Goal: Communication & Community: Answer question/provide support

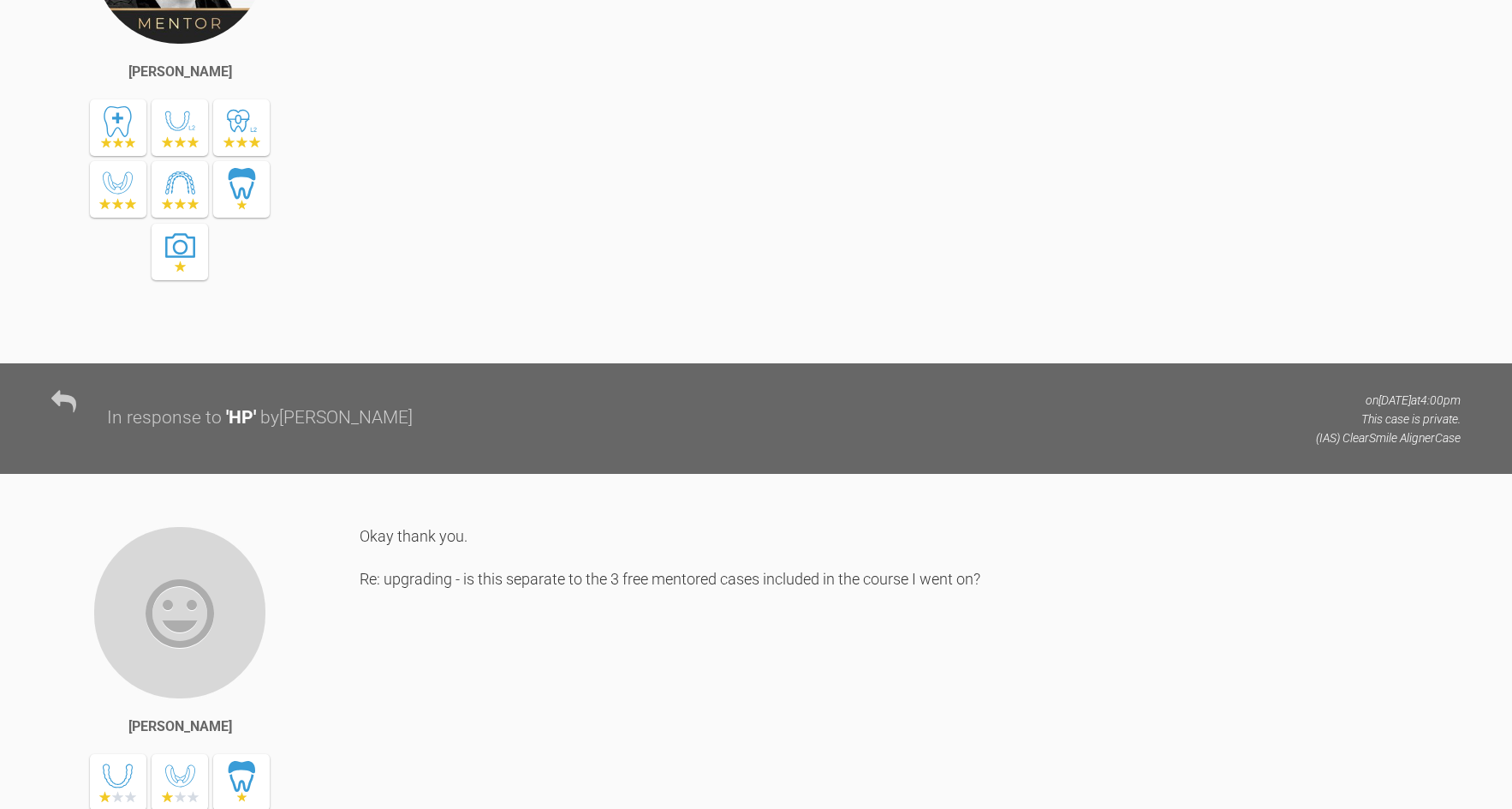
scroll to position [8612, 0]
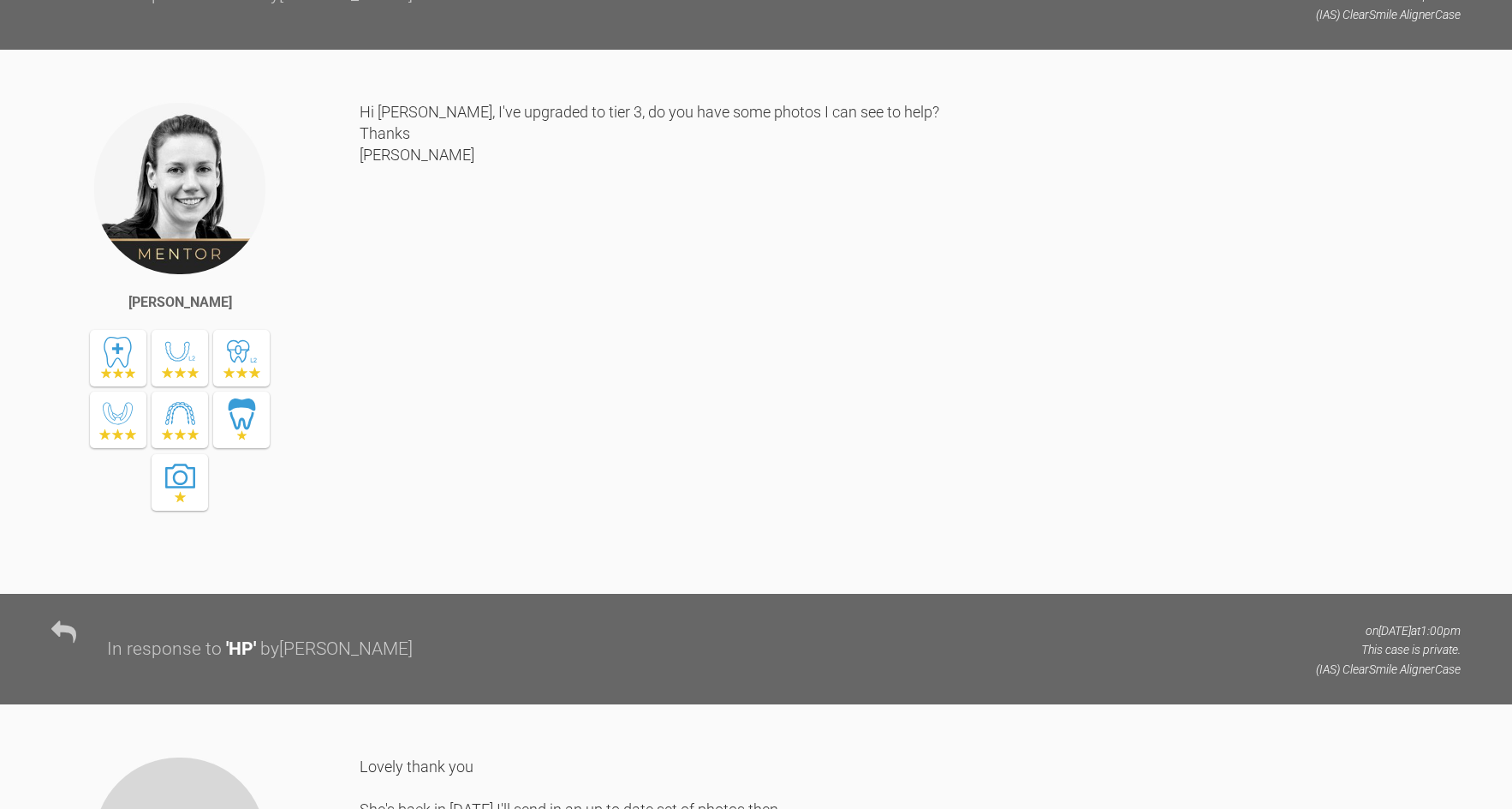
scroll to position [13066, 0]
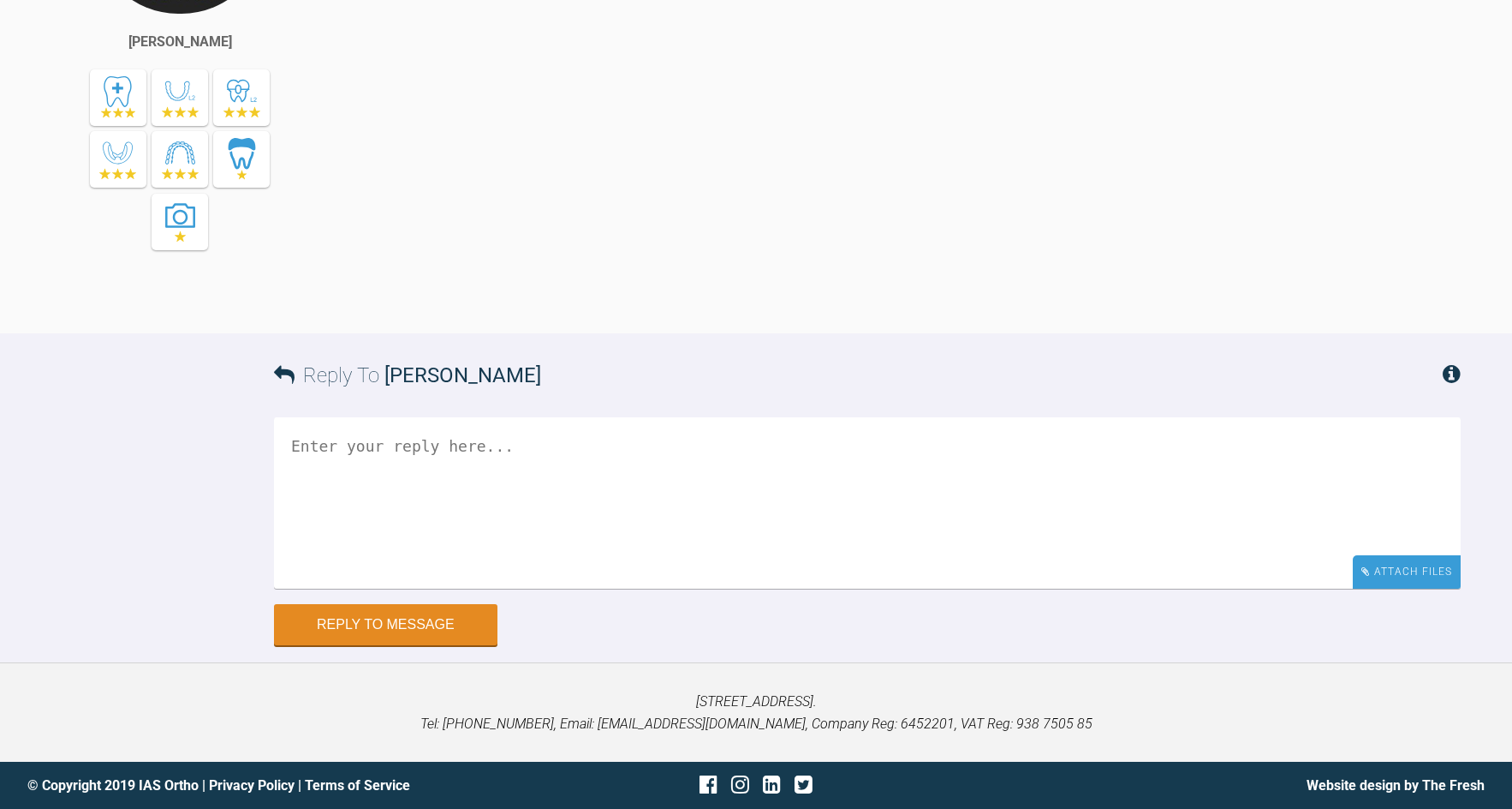
click at [1438, 587] on div "Attach Files" at bounding box center [1406, 571] width 108 height 33
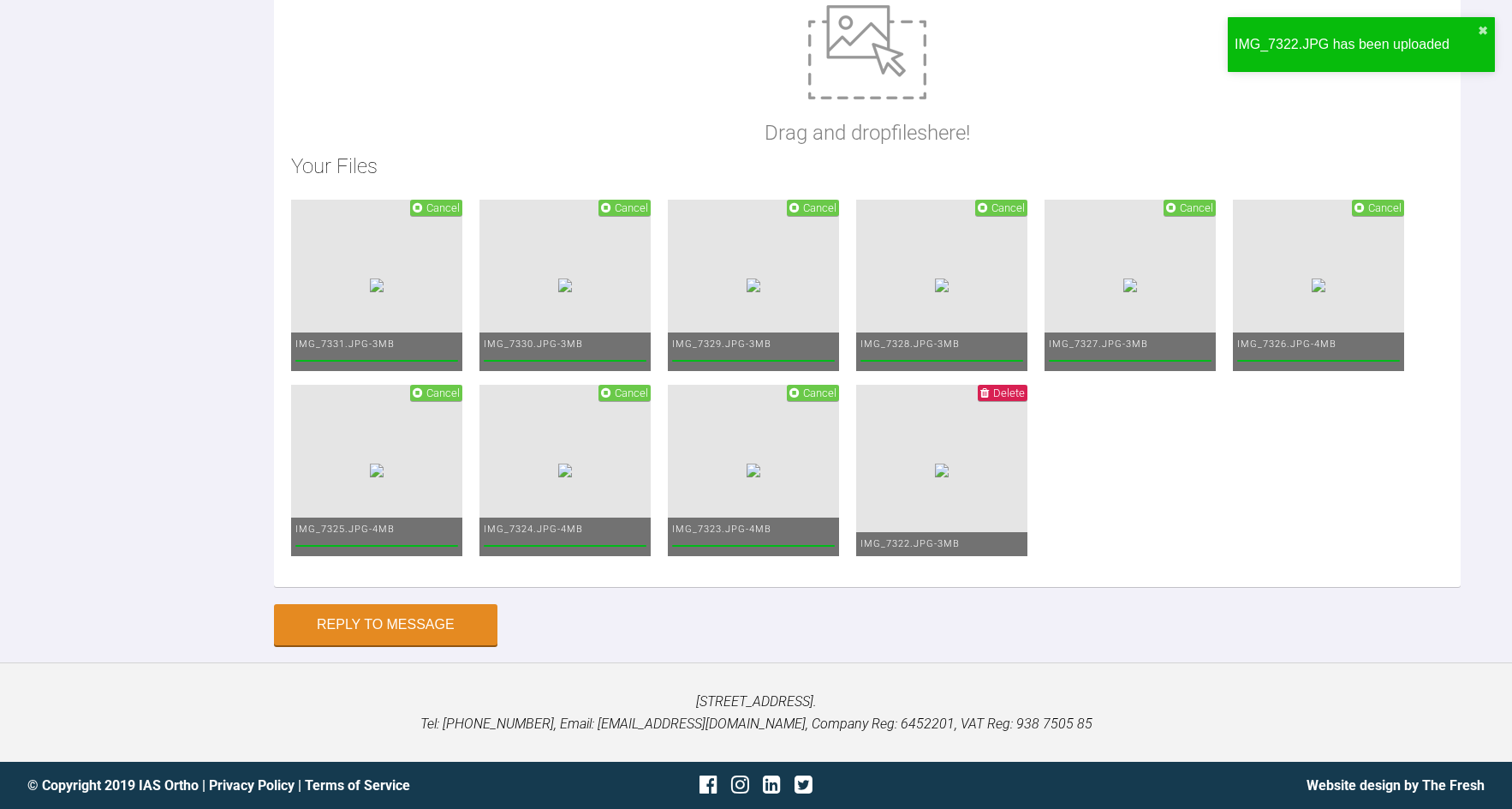
scroll to position [13696, 0]
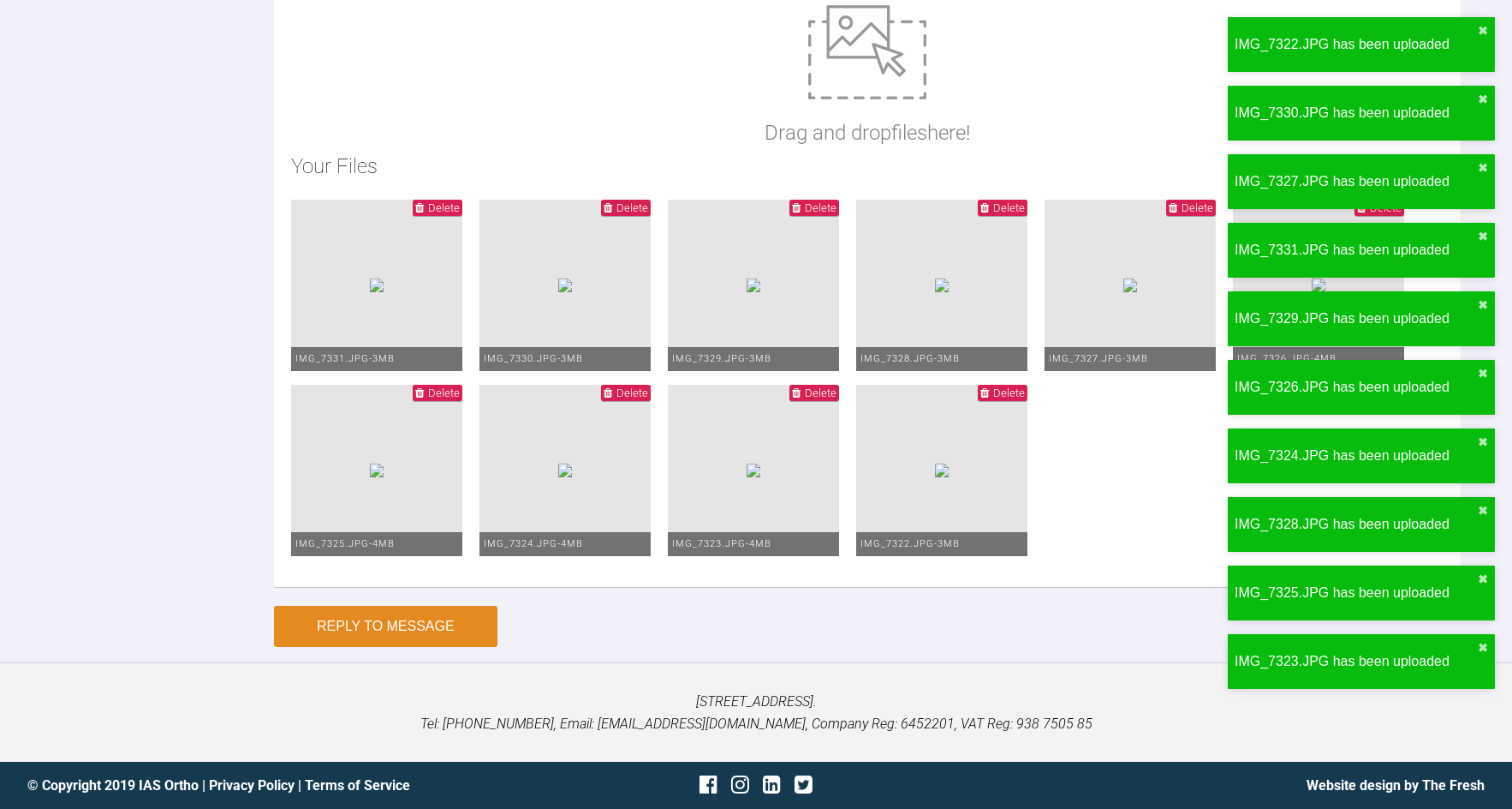
click at [462, 646] on button "Reply to Message" at bounding box center [386, 625] width 224 height 41
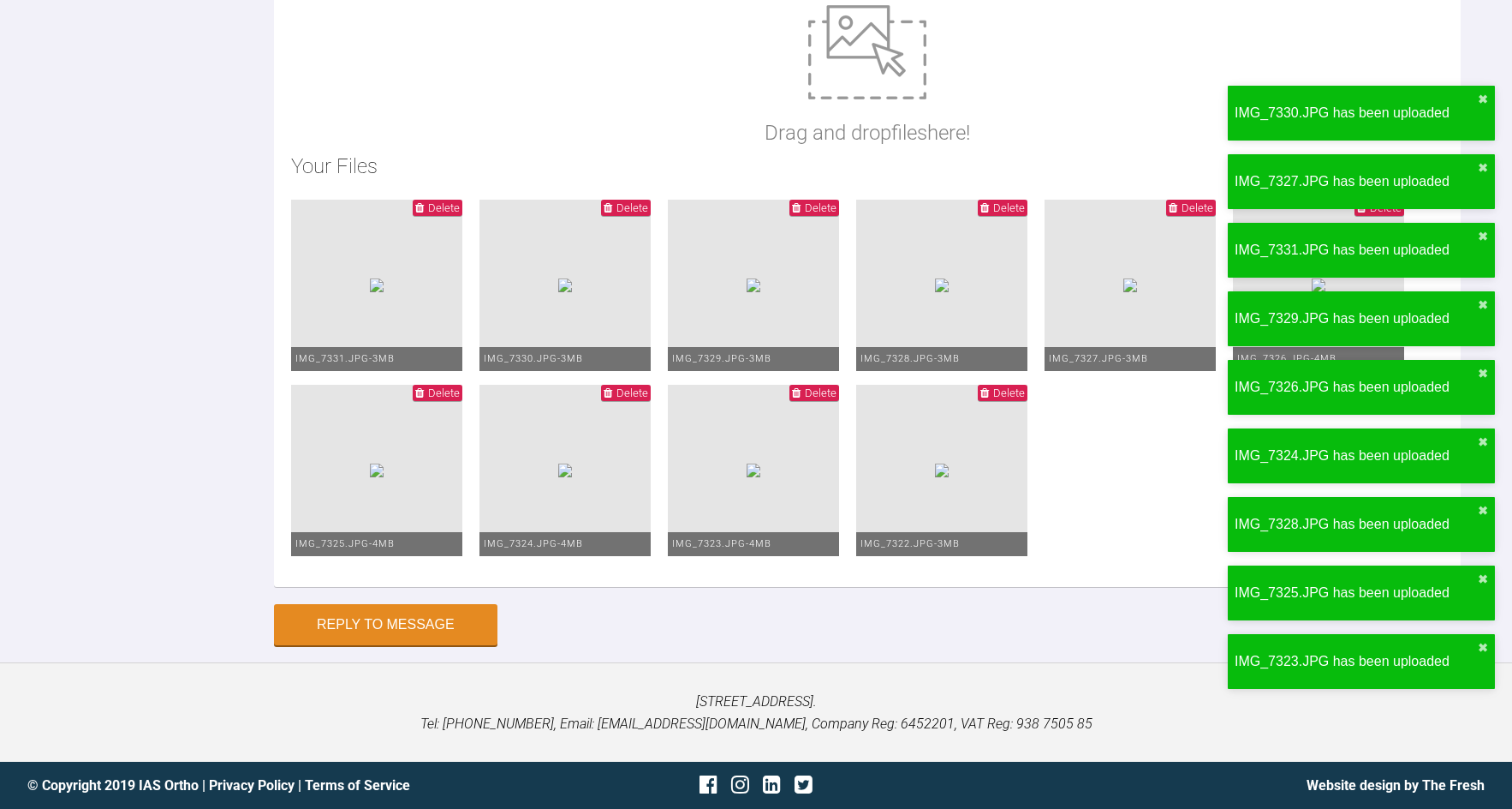
scroll to position [13182, 0]
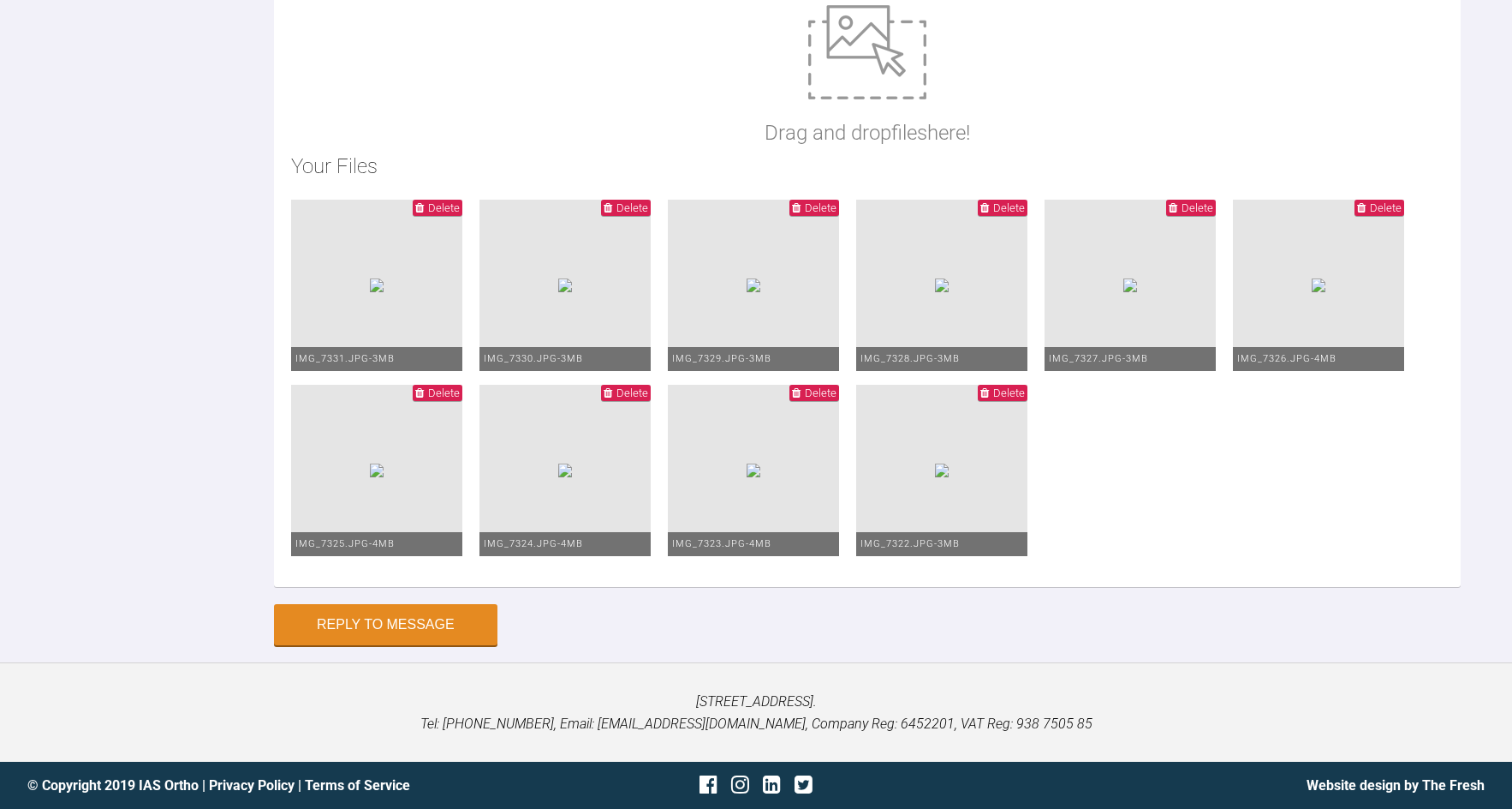
scroll to position [13867, 0]
type textarea "Hi Kelly, updated photo set as requested. Hope these are adequate I was in a ru…"
click at [371, 631] on button "Reply to Message" at bounding box center [386, 625] width 224 height 41
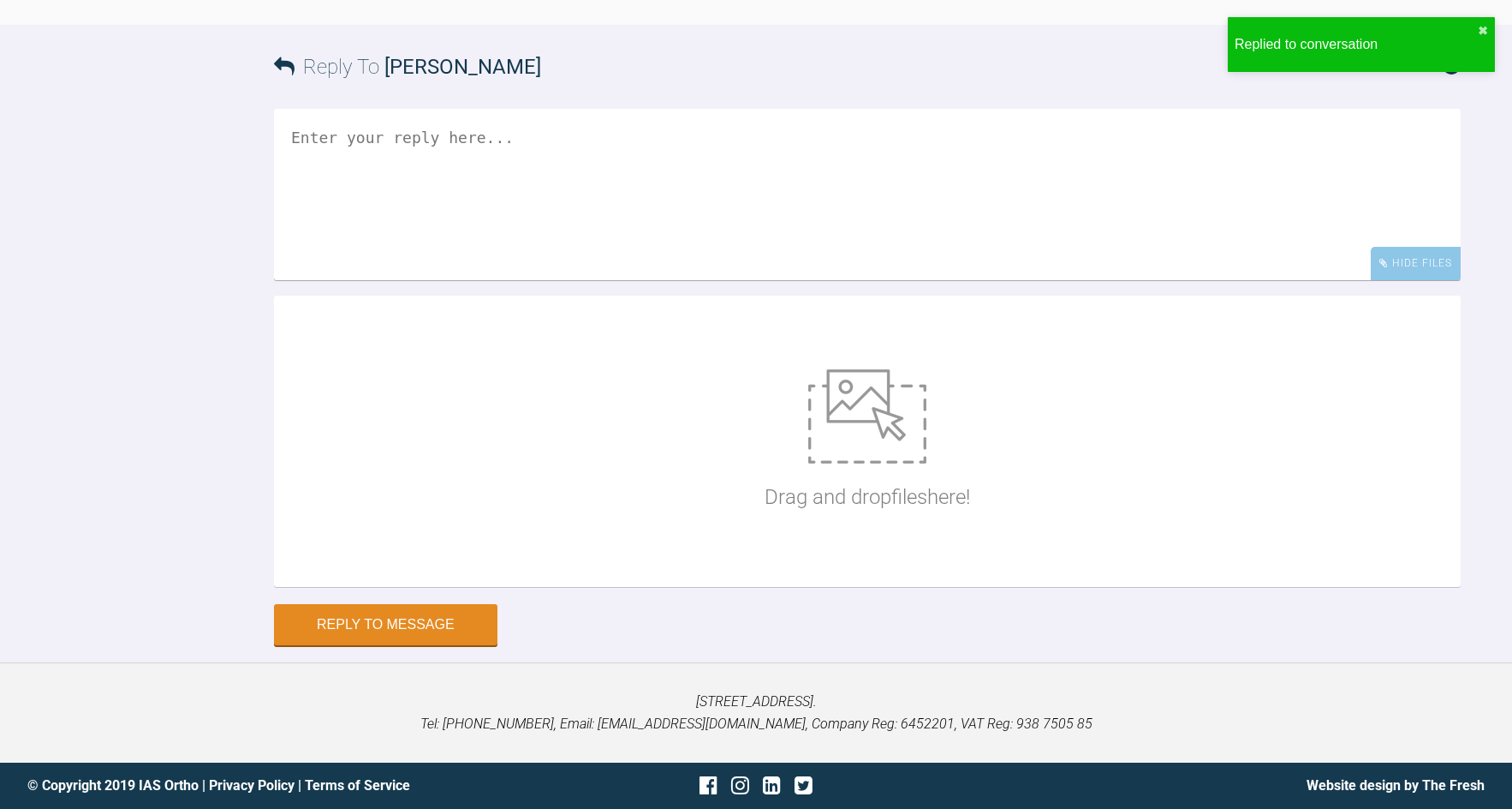
scroll to position [13638, 0]
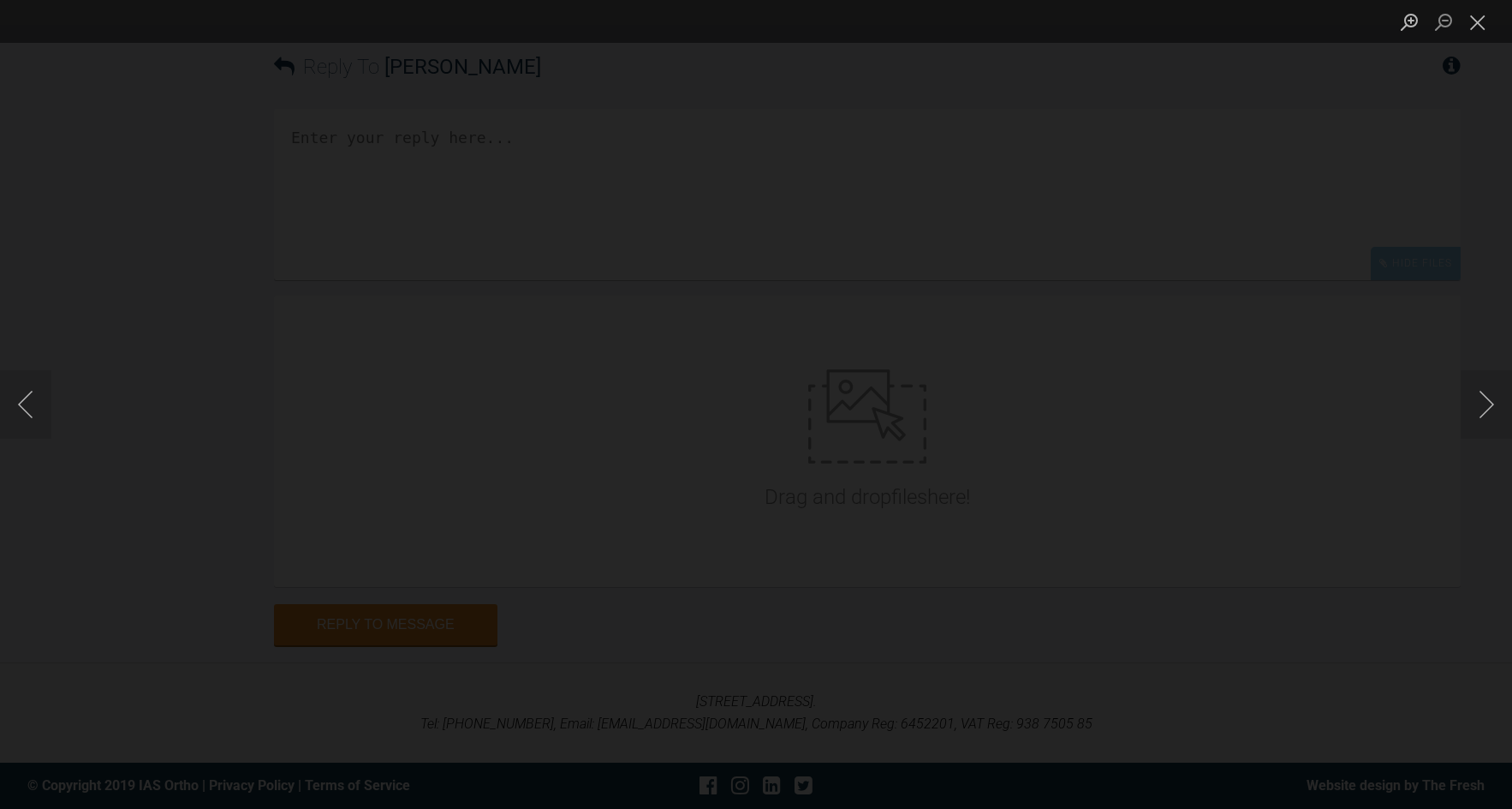
click at [1473, 20] on button "Close lightbox" at bounding box center [1478, 21] width 34 height 30
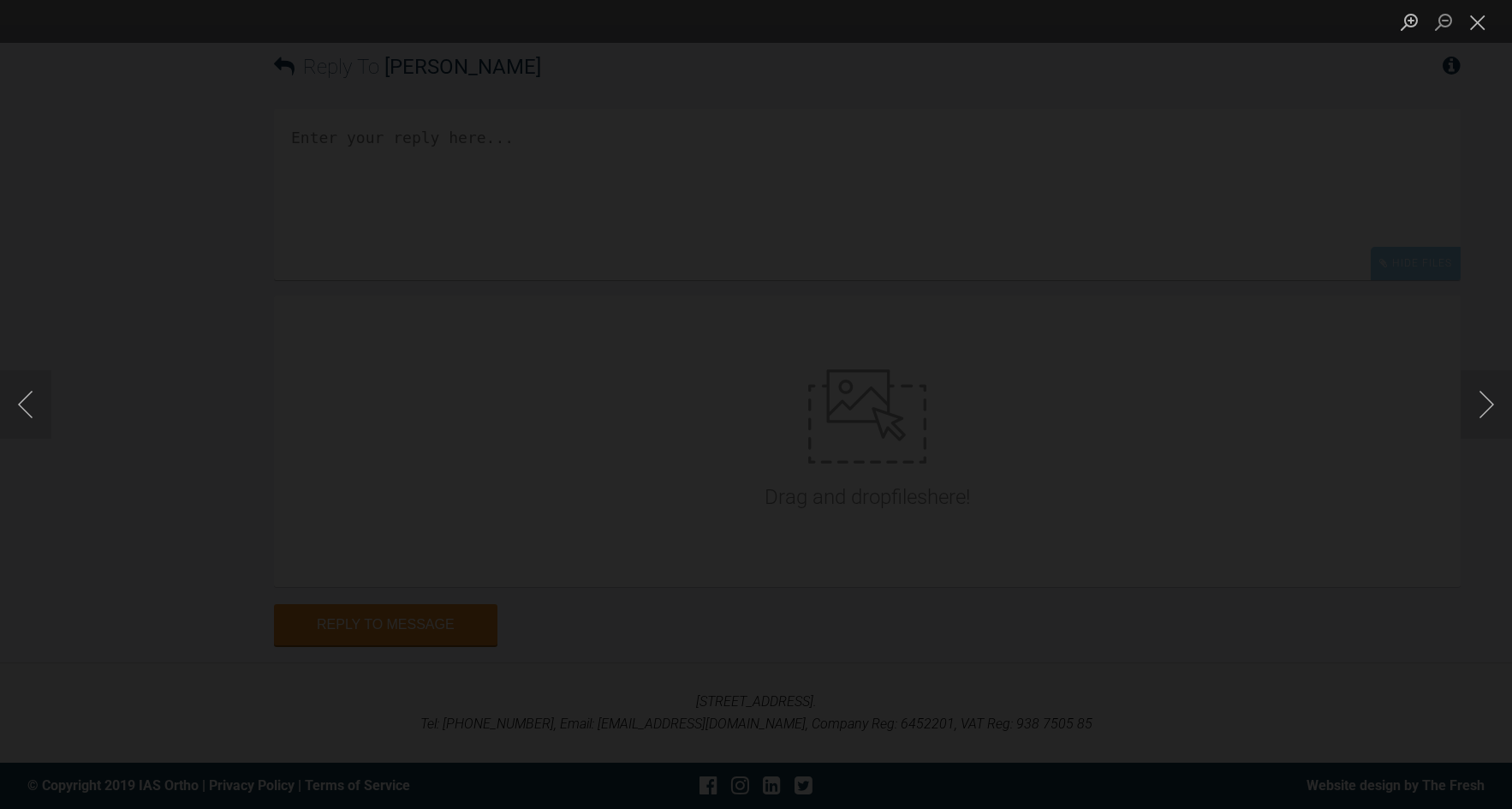
click at [1486, 338] on div "Lightbox" at bounding box center [756, 404] width 1512 height 809
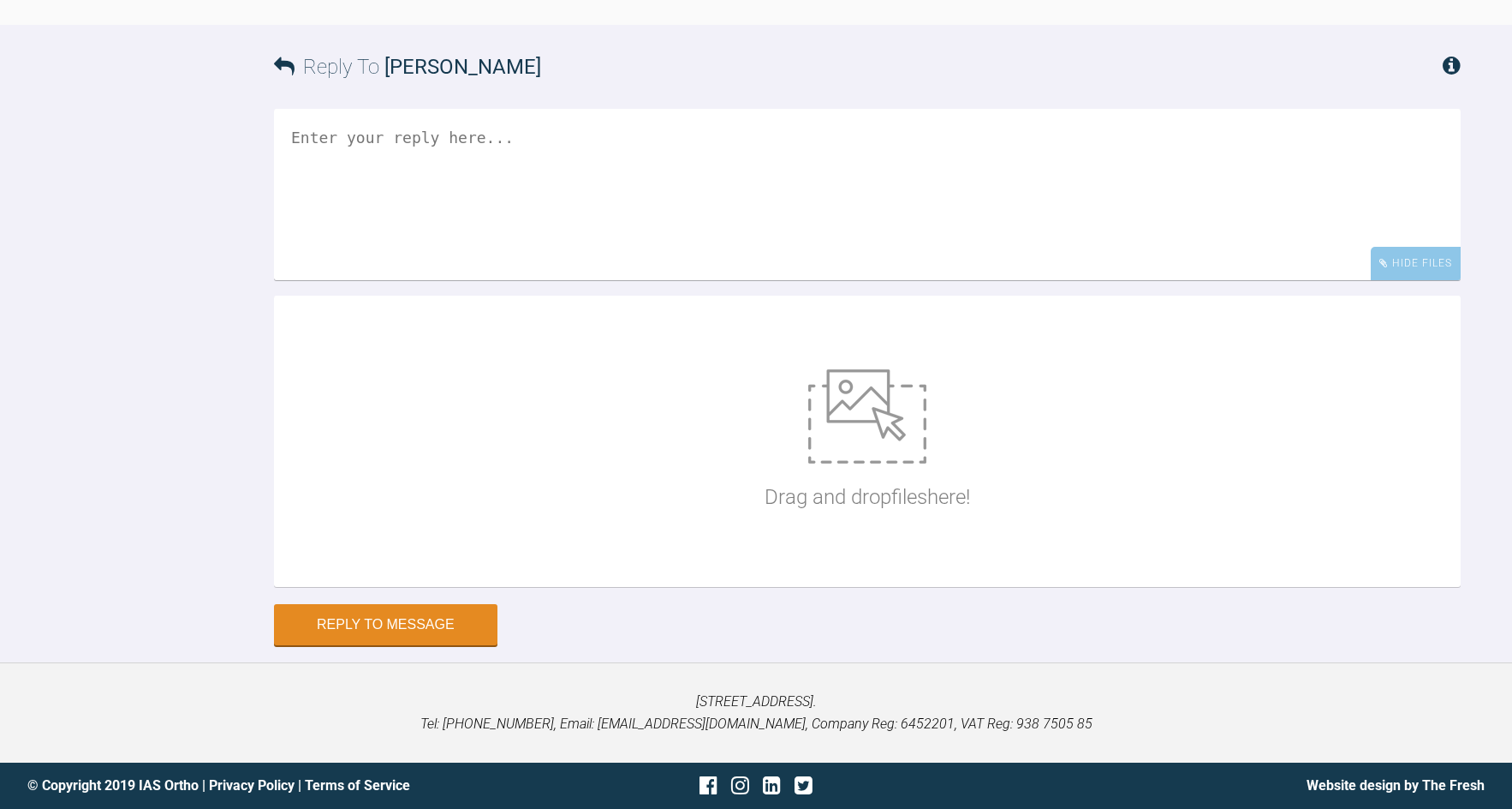
click at [793, 280] on textarea at bounding box center [867, 194] width 1186 height 171
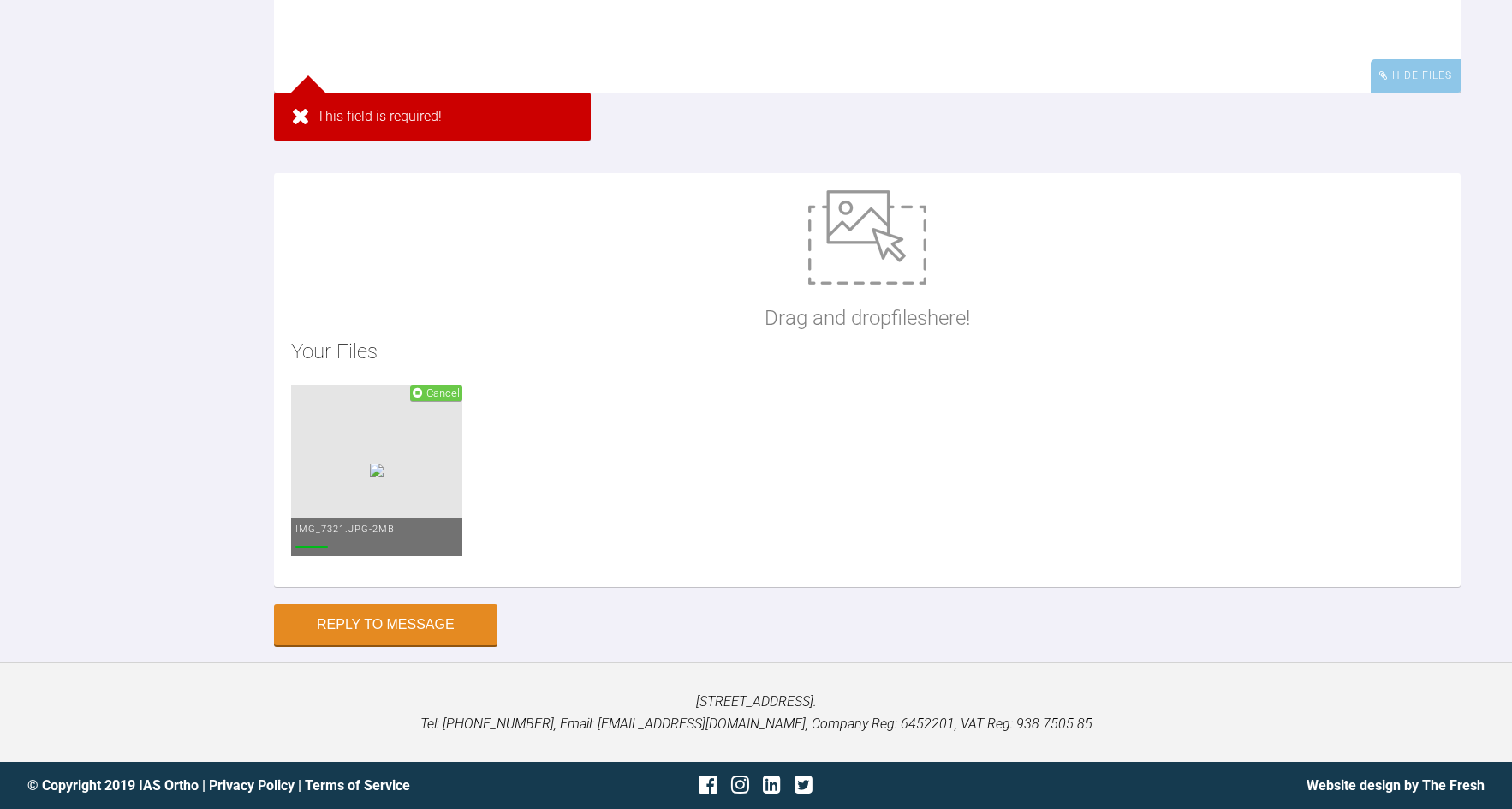
click at [859, 93] on textarea at bounding box center [867, 7] width 1186 height 171
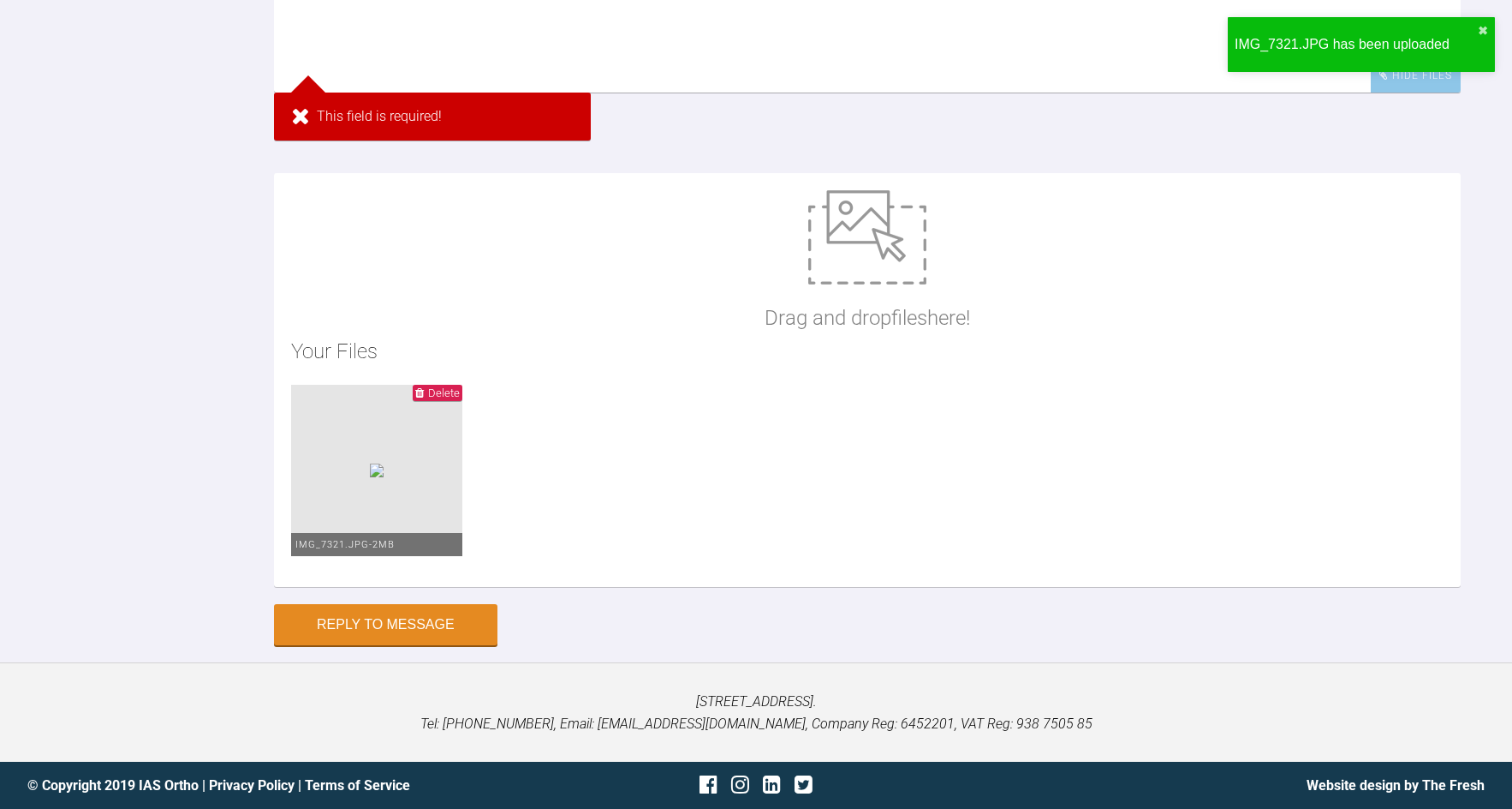
type textarea "t"
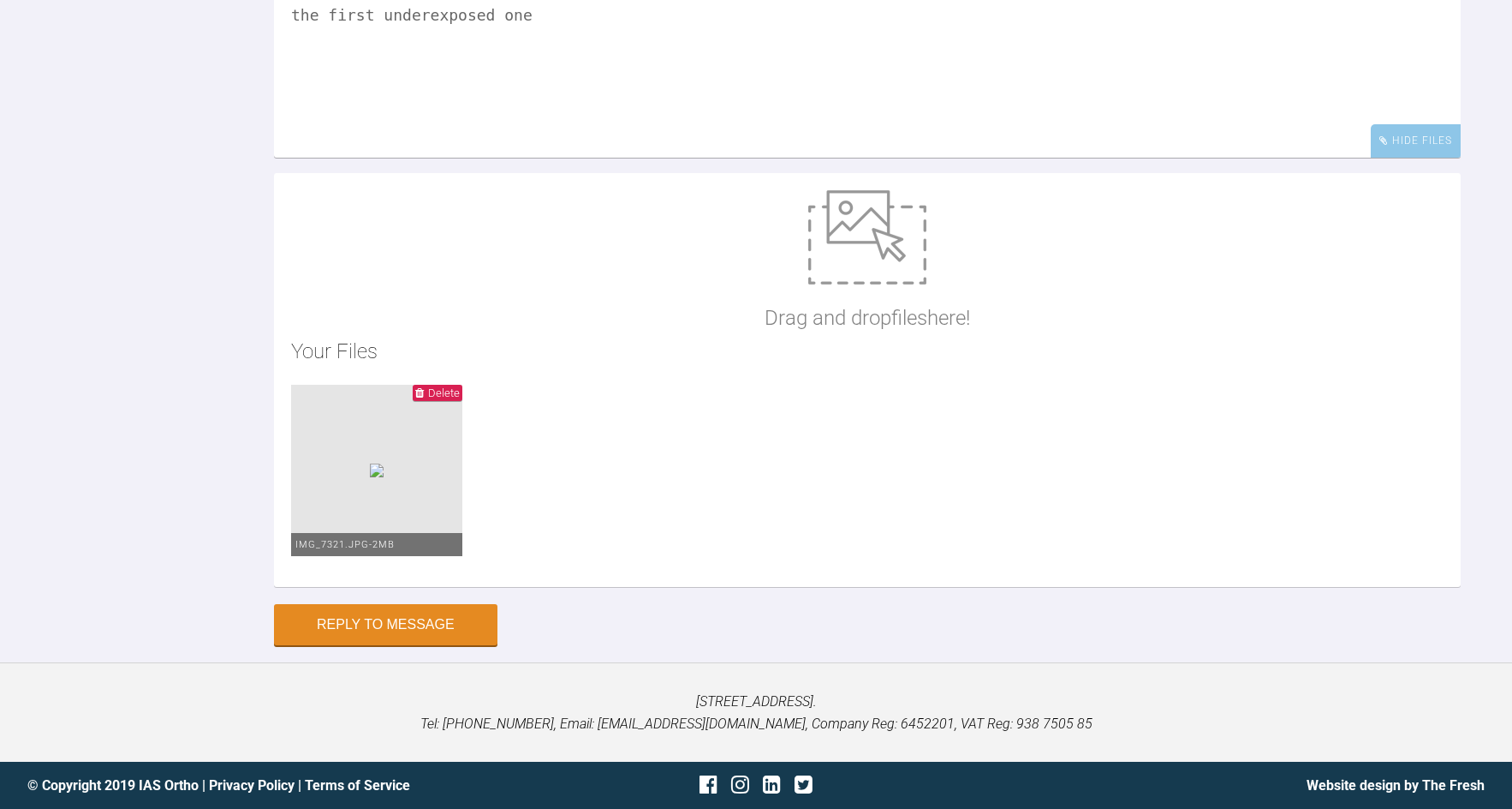
click at [295, 135] on textarea "the first underexposed one" at bounding box center [867, 72] width 1186 height 171
click at [292, 136] on textarea "the first underexposed one" at bounding box center [867, 72] width 1186 height 171
click at [592, 138] on textarea "here is an edited version of the first underexposed one" at bounding box center [867, 72] width 1186 height 171
click at [764, 130] on textarea "here is an edited version of the underexposed one" at bounding box center [867, 72] width 1186 height 171
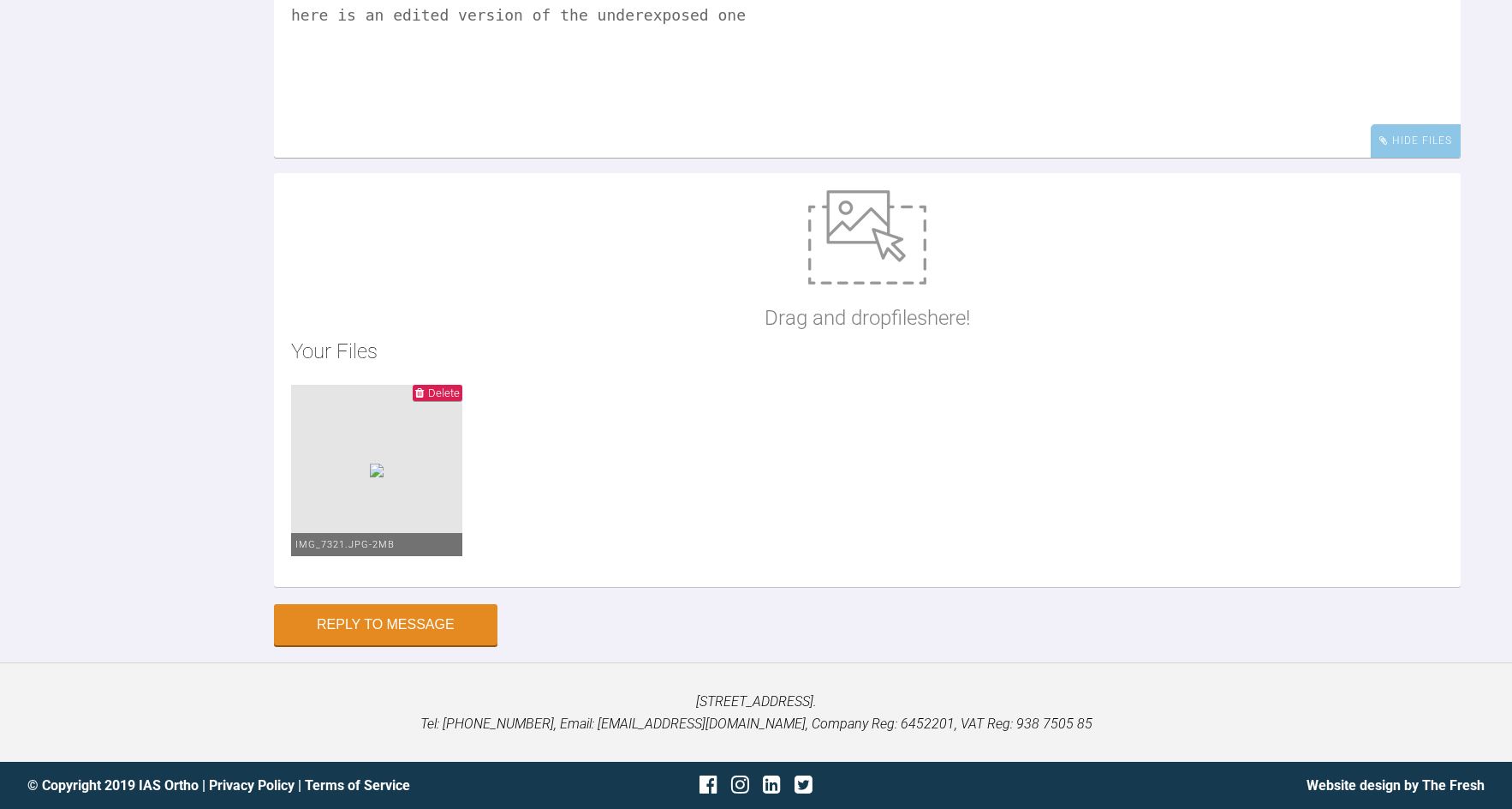
click at [764, 130] on textarea "here is an edited version of the underexposed one" at bounding box center [867, 72] width 1186 height 171
type textarea "here is an edited version of the underexposed lower view. None of the images ha…"
click at [462, 605] on button "Reply to Message" at bounding box center [386, 625] width 224 height 41
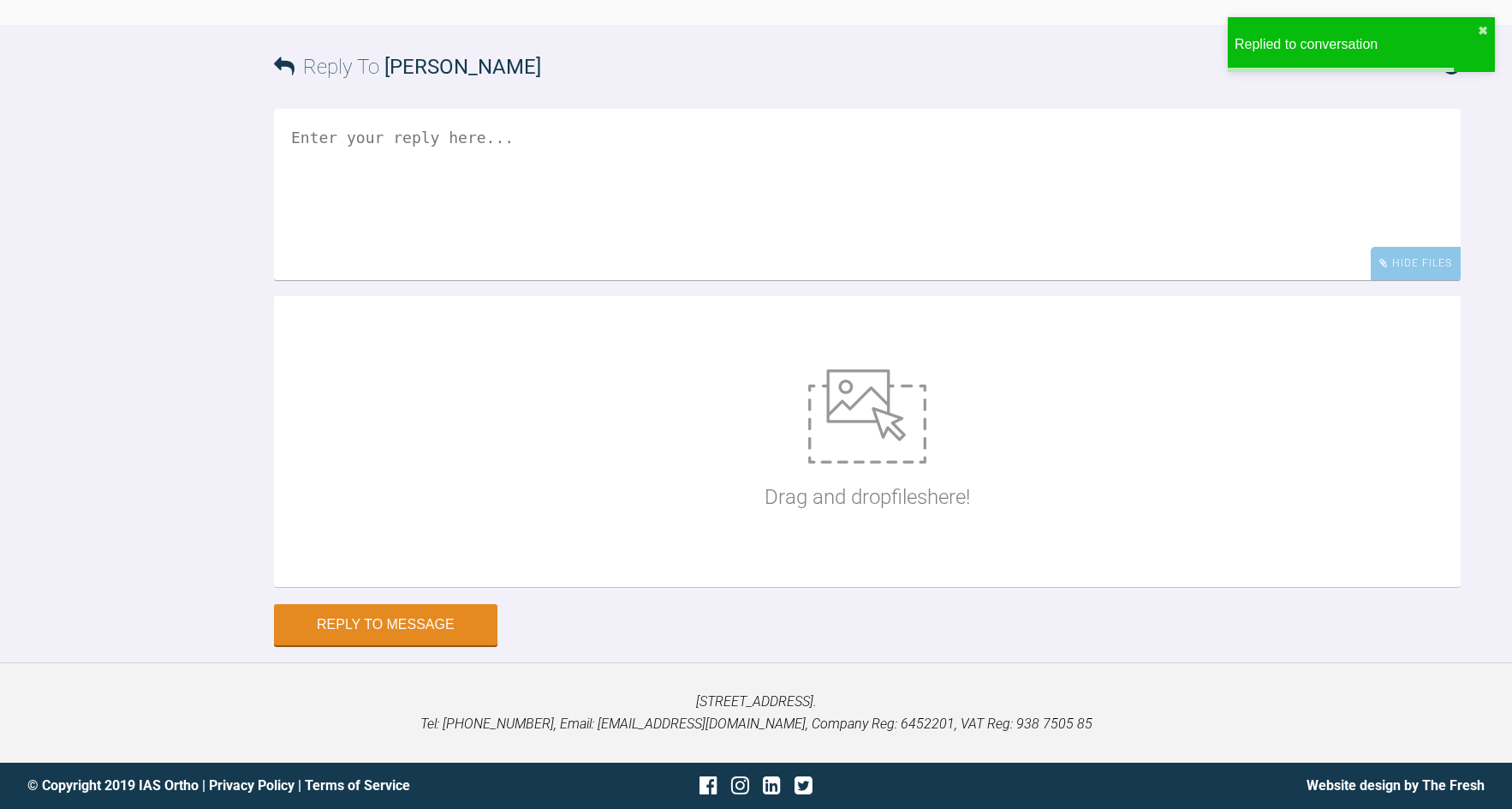
scroll to position [14100, 0]
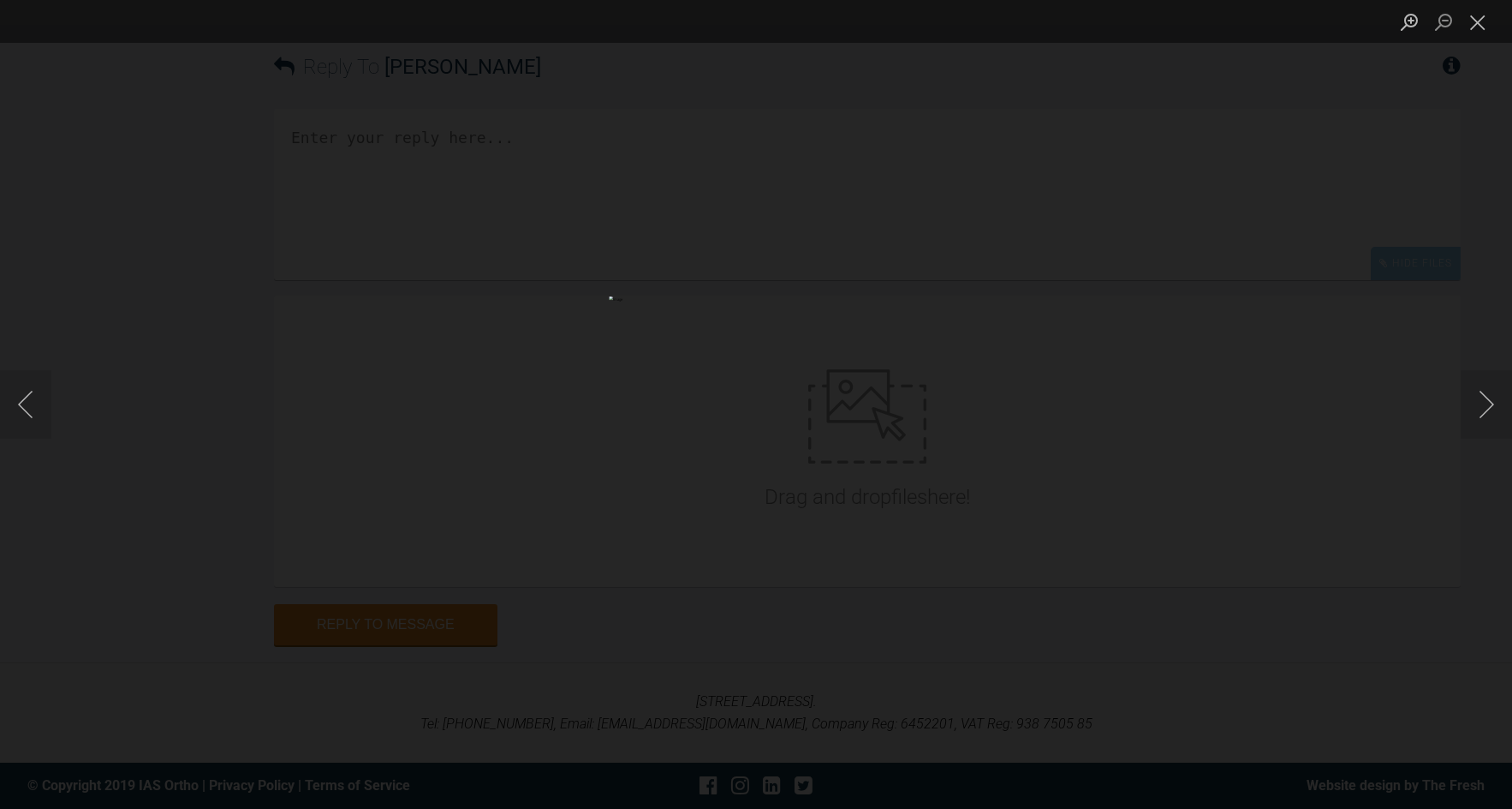
click at [1489, 31] on button "Close lightbox" at bounding box center [1478, 21] width 34 height 30
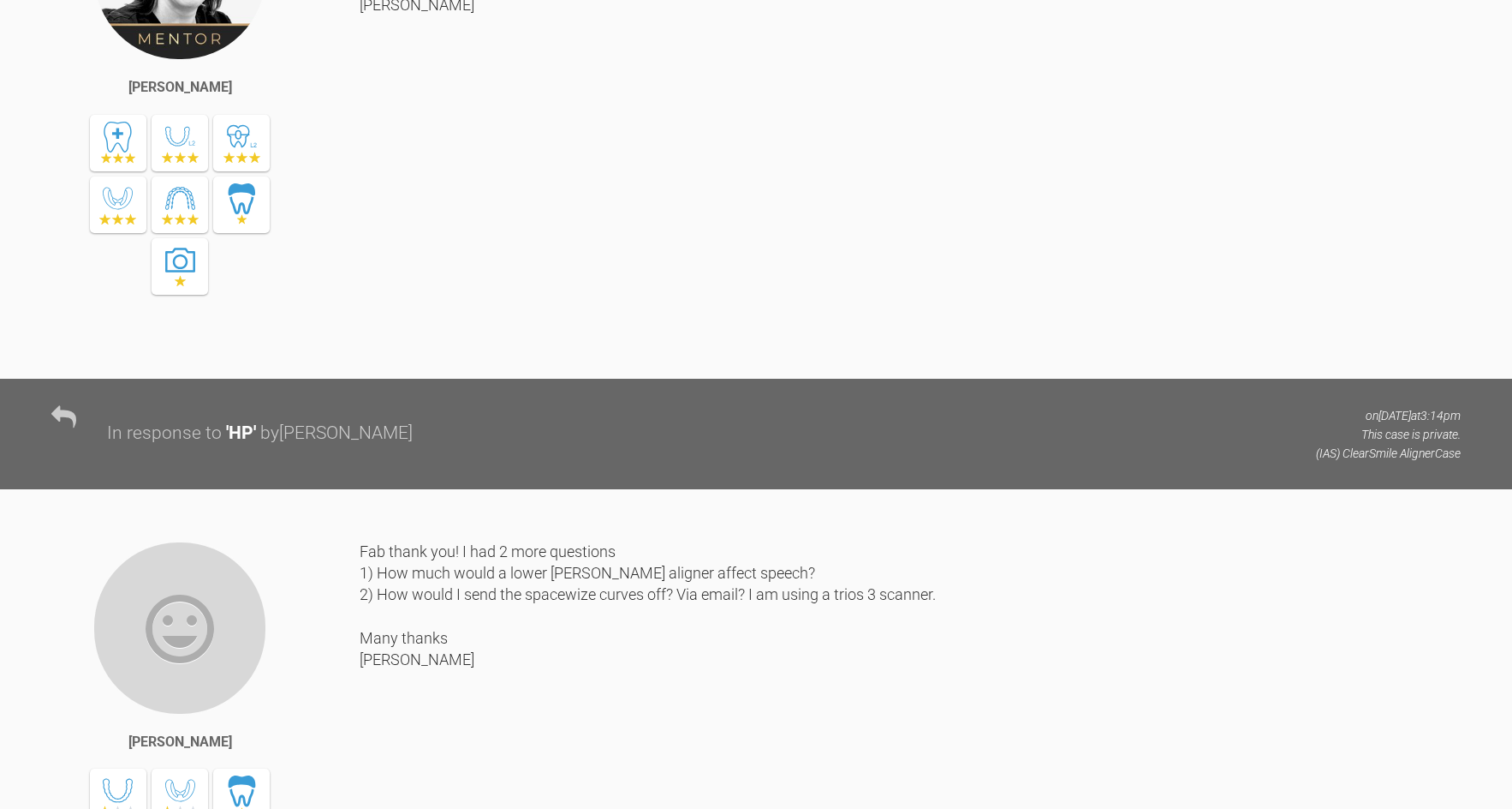
scroll to position [2794, 0]
